Goal: Complete application form: Complete application form

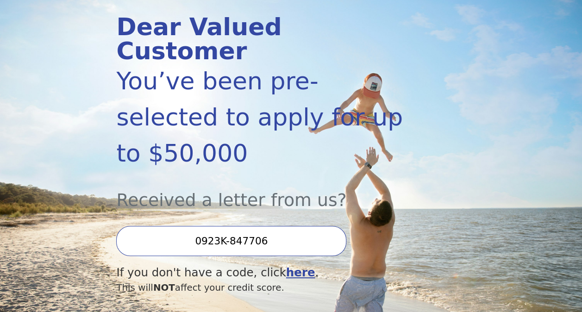
scroll to position [130, 0]
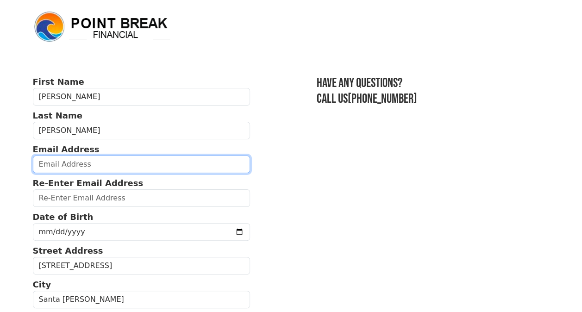
click at [89, 169] on input "email" at bounding box center [141, 164] width 217 height 18
type input "torrezrafael187@gmail.com"
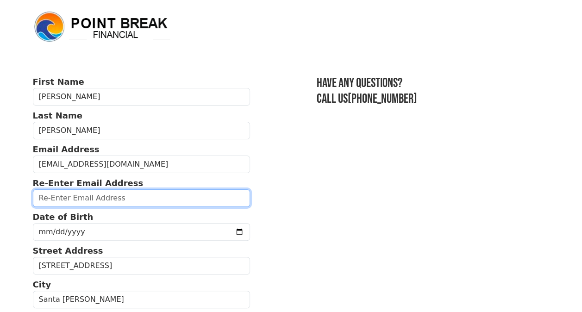
type input "torrezrafael187@gmail.com"
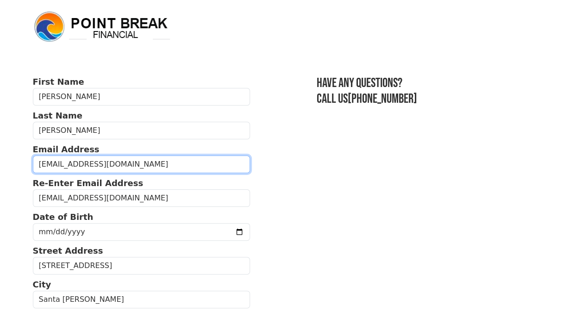
type input "(707) 481-1927"
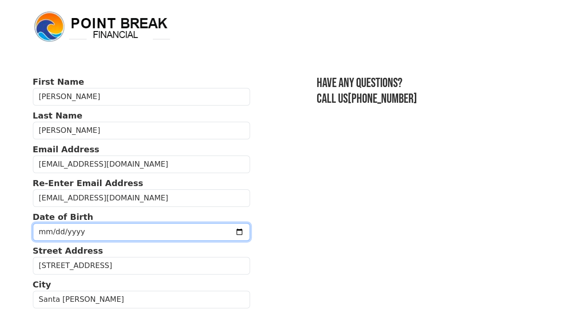
click at [217, 230] on input "date" at bounding box center [141, 232] width 217 height 18
click at [51, 232] on input "date" at bounding box center [141, 232] width 217 height 18
type input "1980-05-09"
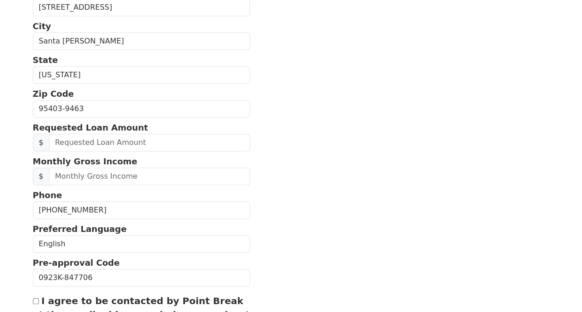
scroll to position [259, 0]
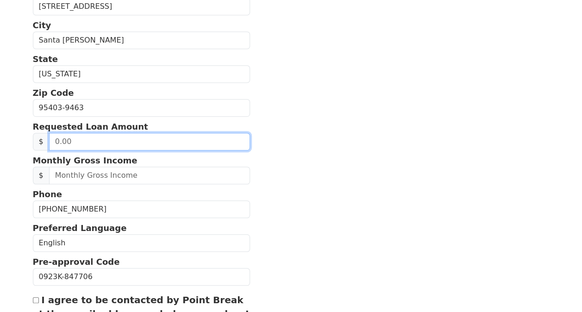
click at [112, 145] on input "text" at bounding box center [149, 142] width 201 height 18
type input "20,000.00"
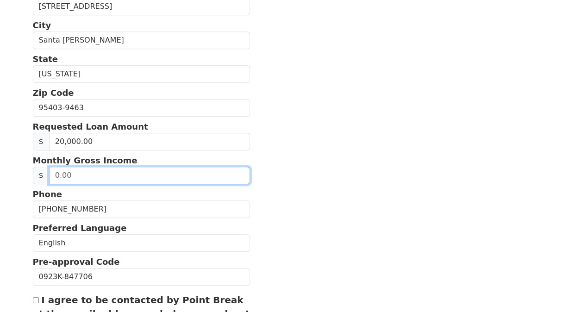
click at [96, 176] on input "text" at bounding box center [149, 176] width 201 height 18
type input "5,000.00"
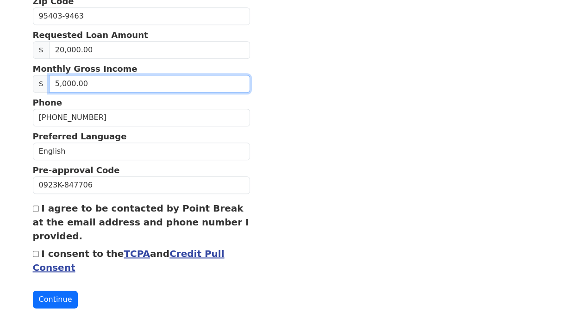
scroll to position [367, 0]
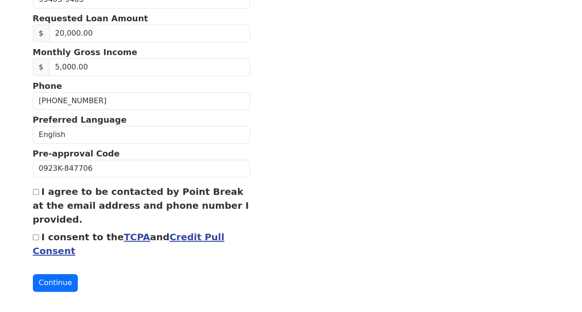
click at [36, 189] on input "I agree to be contacted by Point Break at the email address and phone number I …" at bounding box center [36, 192] width 6 height 6
checkbox input "true"
click at [35, 234] on input "I consent to the TCPA and Credit Pull Consent" at bounding box center [36, 237] width 6 height 6
checkbox input "true"
click at [63, 274] on button "Continue" at bounding box center [55, 283] width 45 height 18
